Goal: Information Seeking & Learning: Learn about a topic

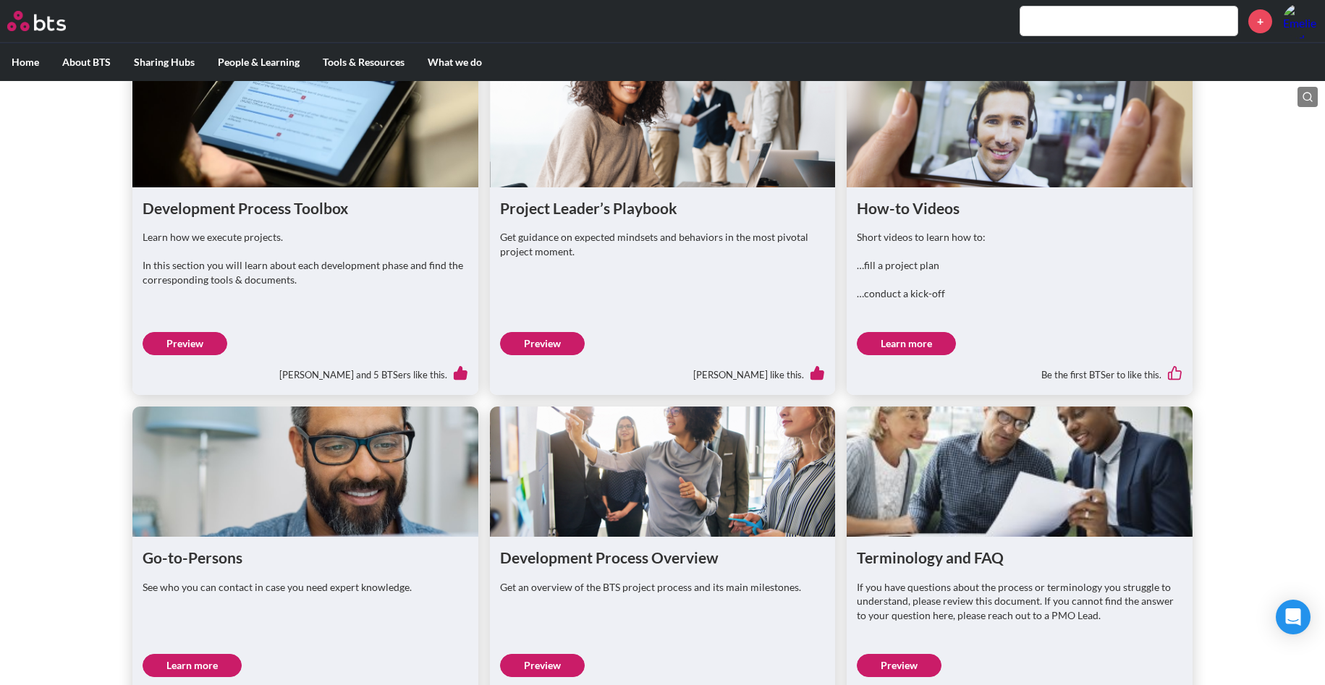
scroll to position [930, 0]
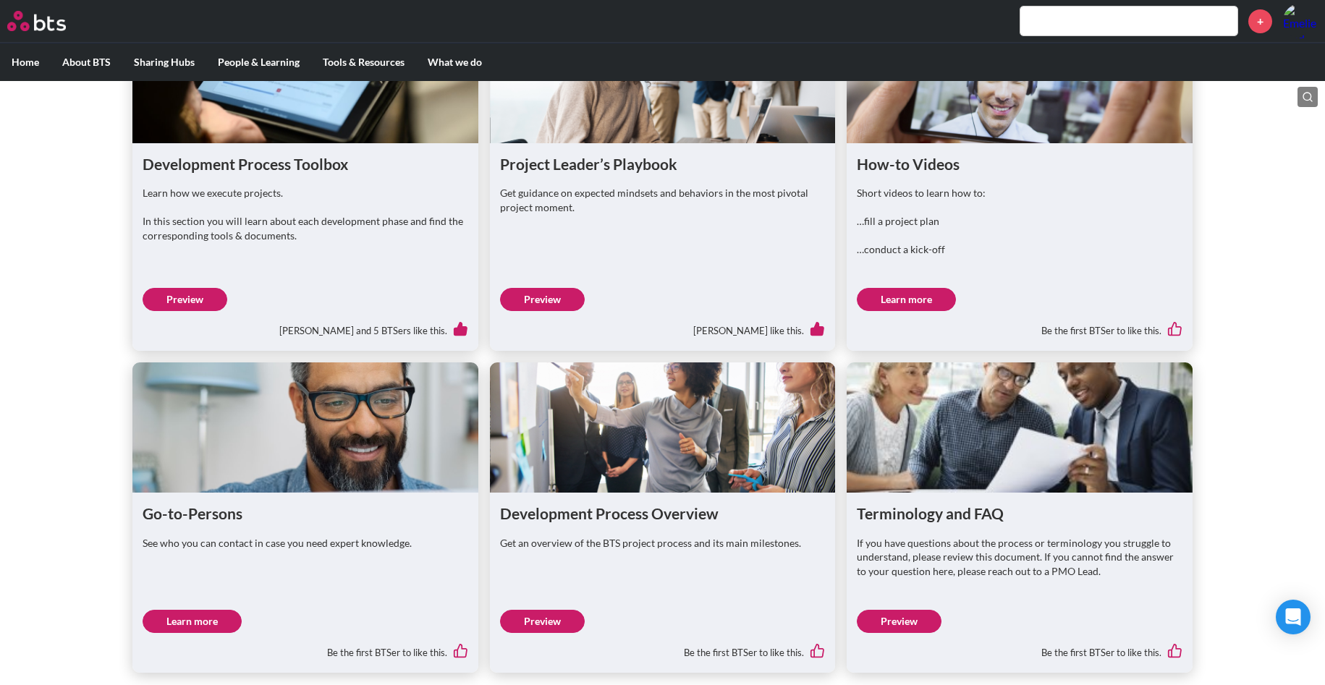
click at [199, 311] on link "Preview" at bounding box center [185, 299] width 85 height 23
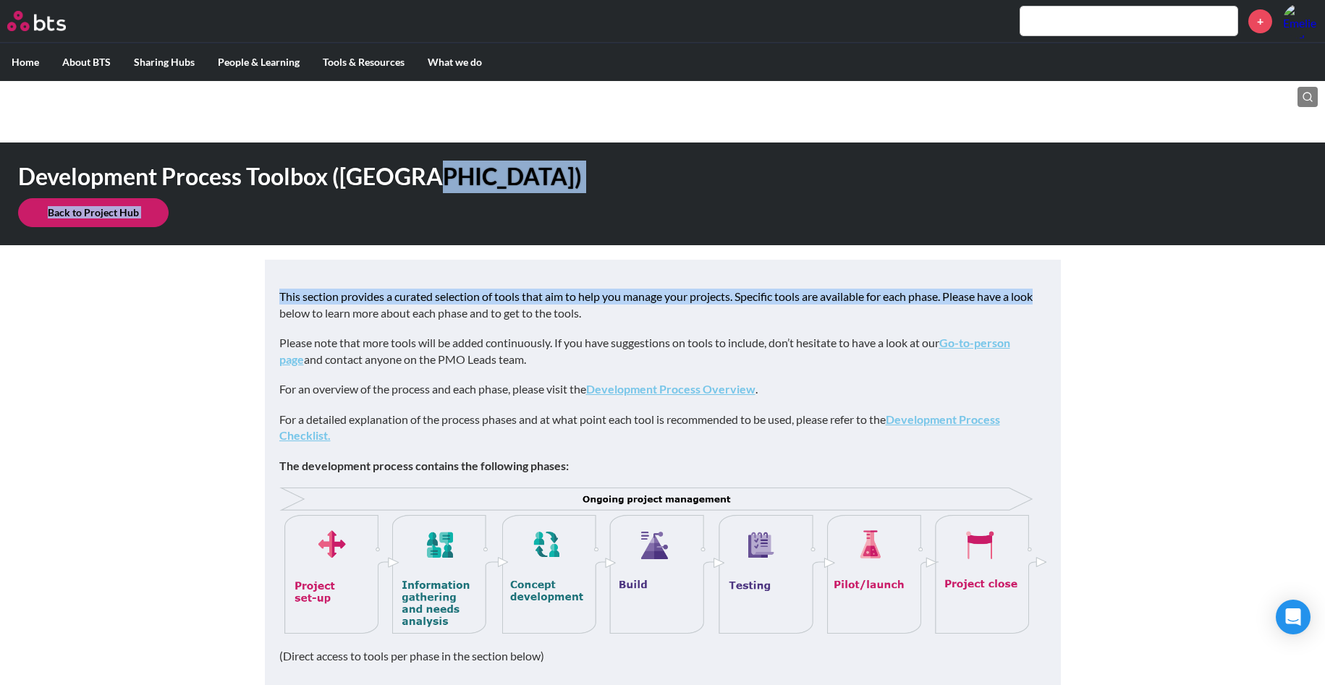
drag, startPoint x: 1324, startPoint y: 172, endPoint x: 1325, endPoint y: 250, distance: 78.1
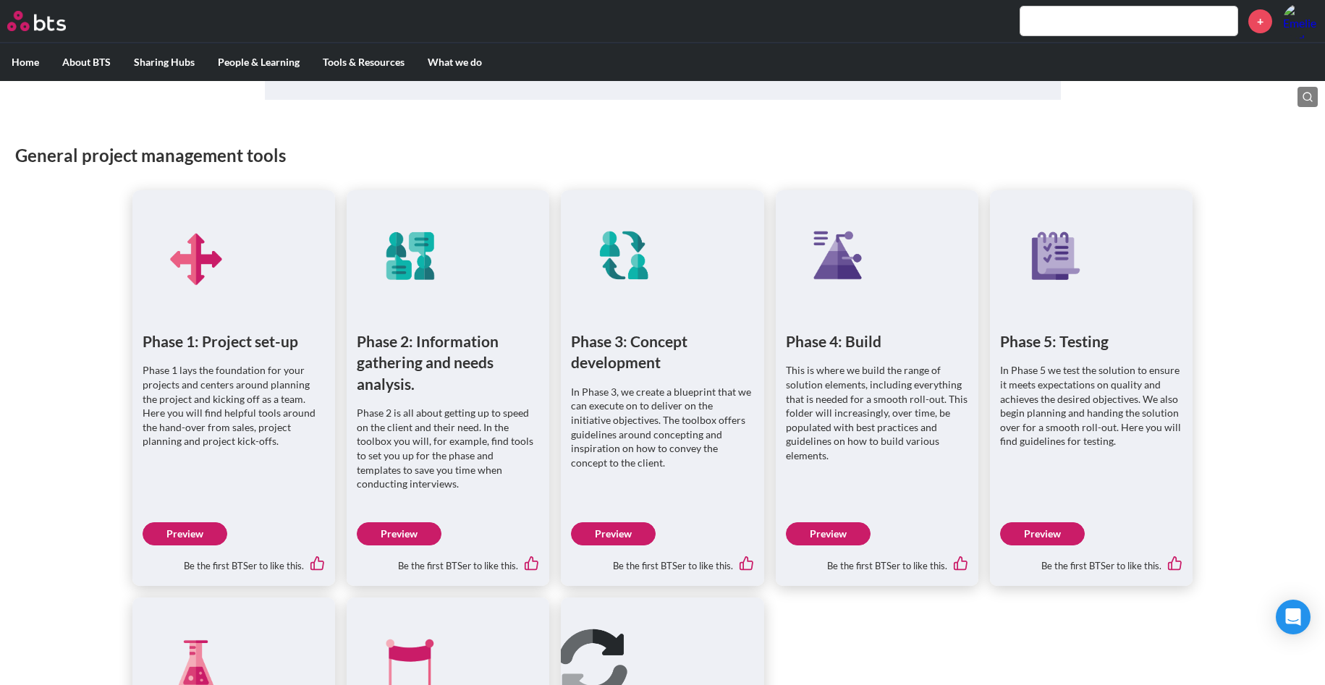
scroll to position [653, 0]
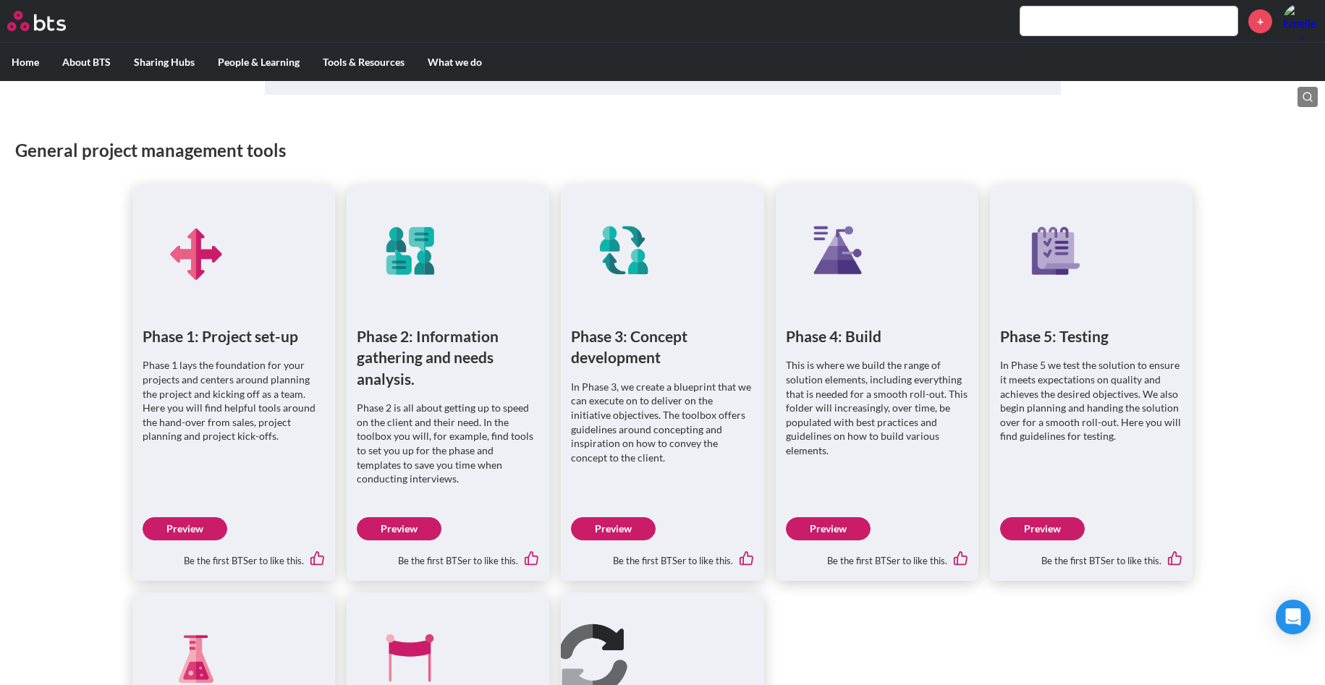
click at [619, 520] on link "Preview" at bounding box center [613, 528] width 85 height 23
